Goal: Check status: Check status

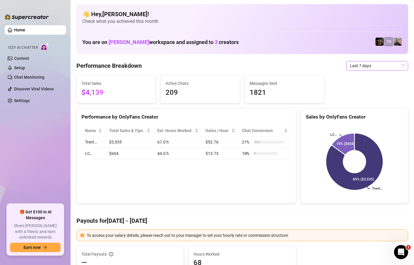
click at [404, 67] on icon "calendar" at bounding box center [403, 65] width 3 height 3
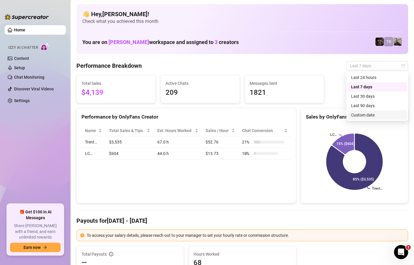
click at [360, 117] on div "Custom date" at bounding box center [377, 115] width 52 height 6
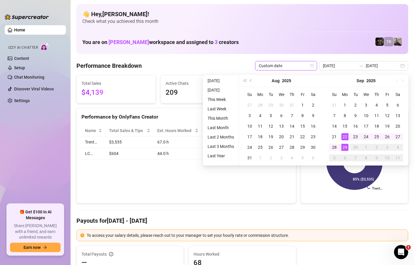
type input "[DATE]"
click at [343, 146] on div "29" at bounding box center [344, 147] width 7 height 7
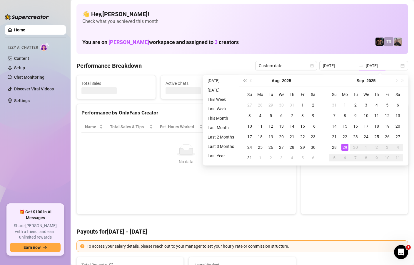
type input "[DATE]"
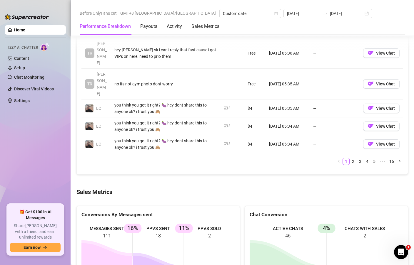
scroll to position [713, 0]
